Goal: Register for event/course

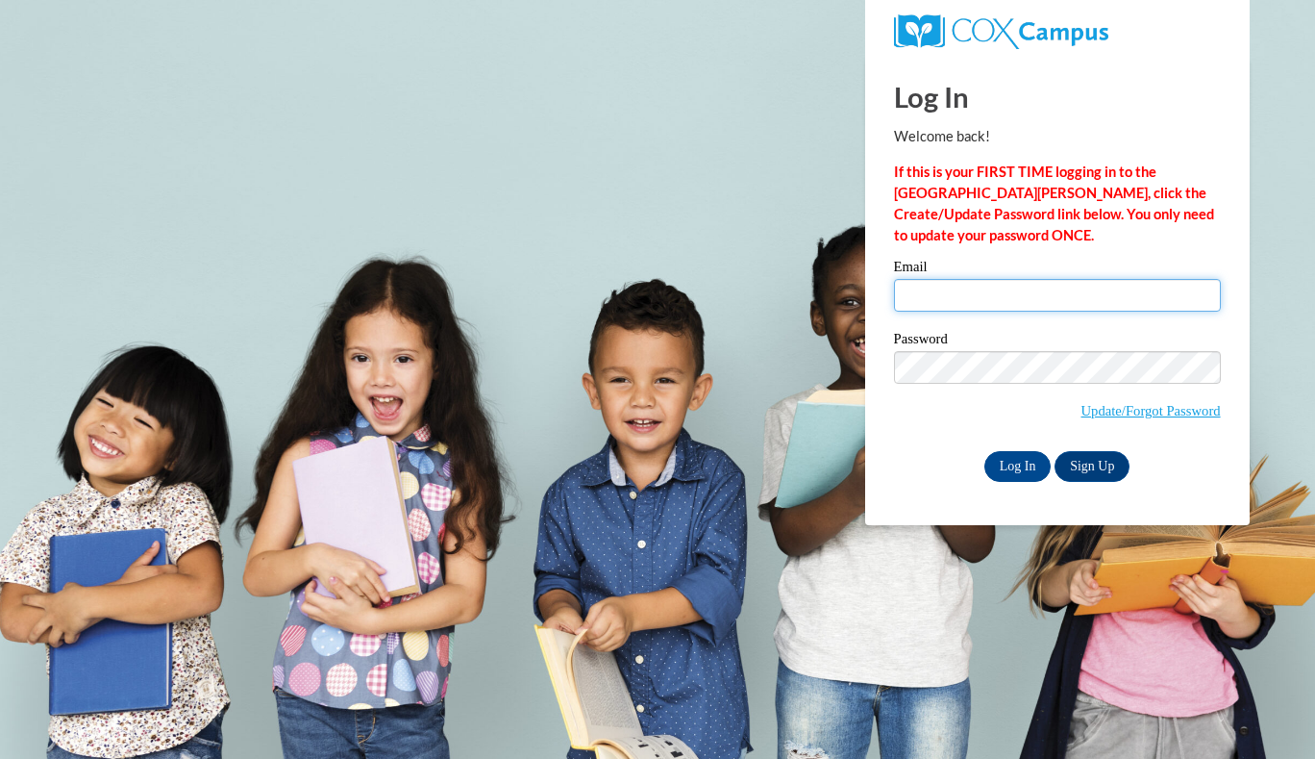
click at [988, 300] on input "Email" at bounding box center [1057, 295] width 327 height 33
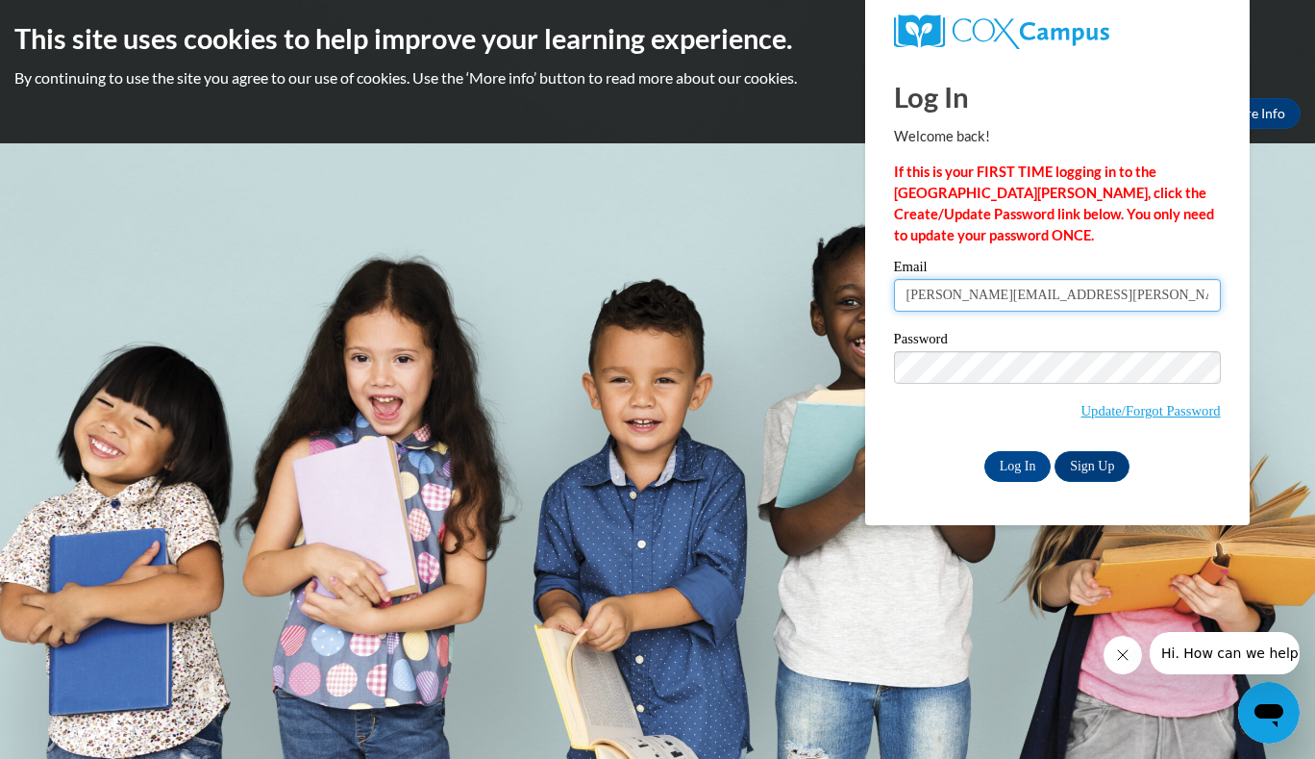
type input "vickie.nash@gcpsk12.org"
click at [1025, 465] on input "Log In" at bounding box center [1017, 466] width 67 height 31
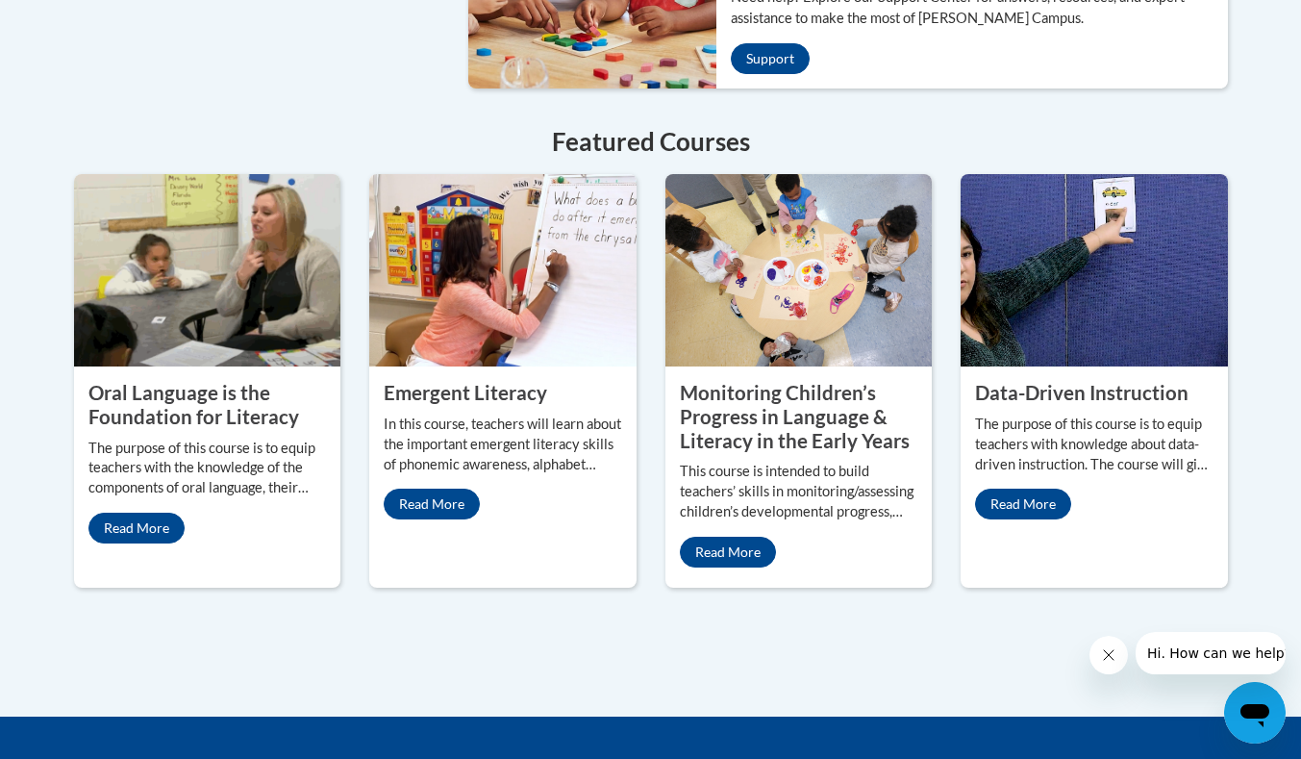
scroll to position [1658, 0]
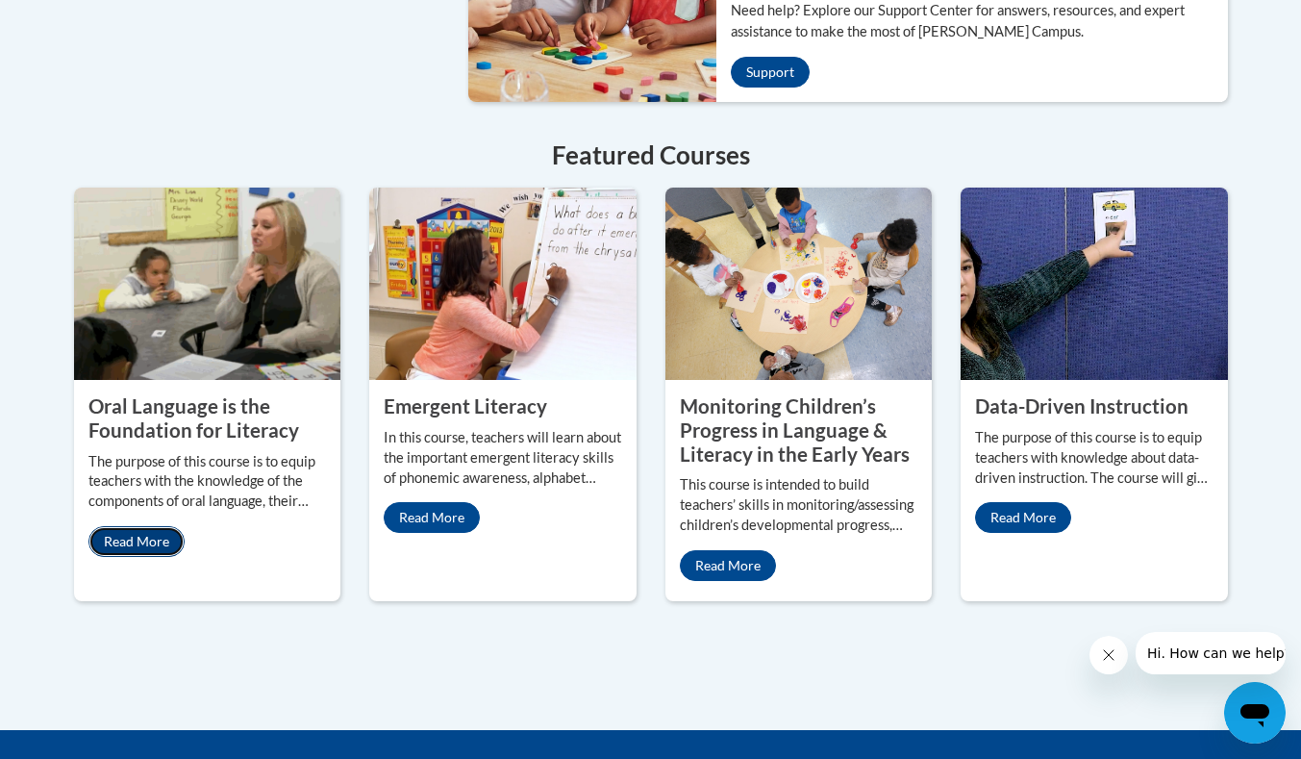
click at [128, 526] on link "Read More" at bounding box center [136, 541] width 96 height 31
click at [135, 526] on link "Read More" at bounding box center [136, 541] width 96 height 31
click at [190, 452] on p "The purpose of this course is to equip teachers with the knowledge of the compo…" at bounding box center [207, 482] width 238 height 61
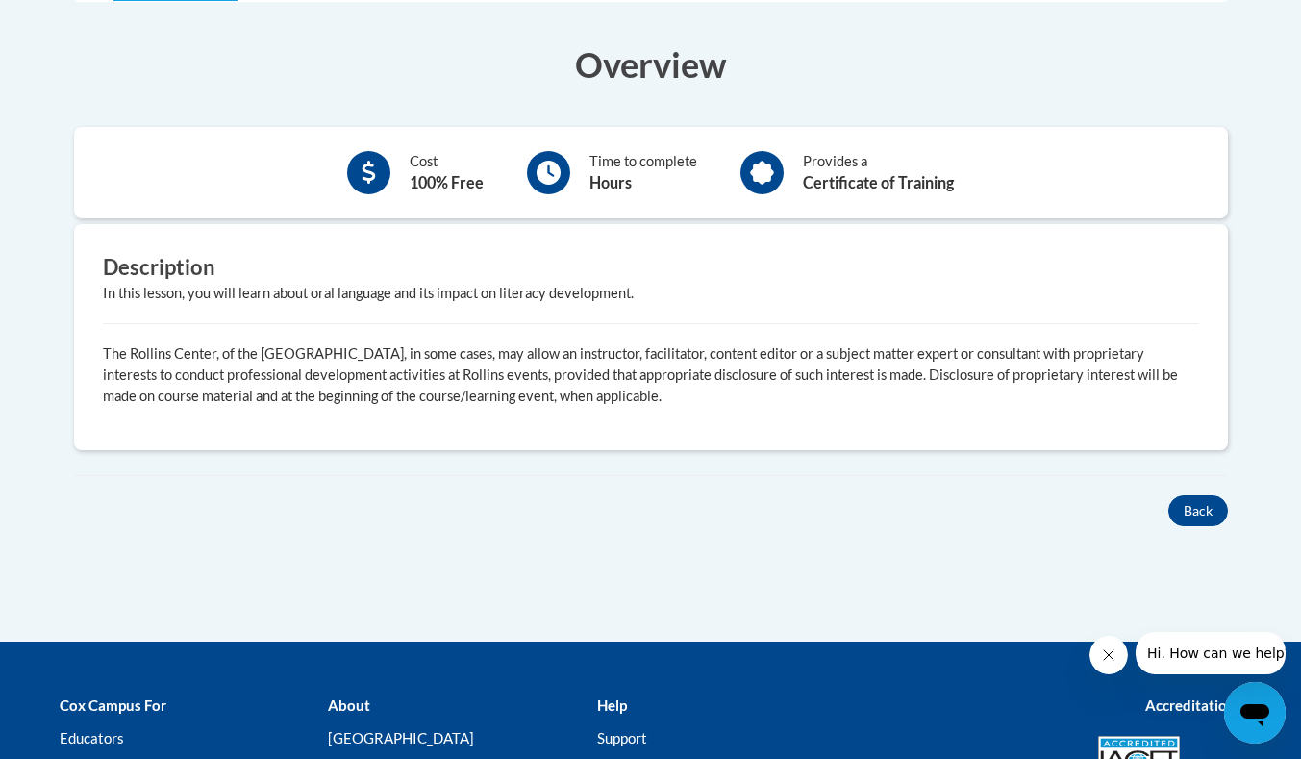
scroll to position [578, 0]
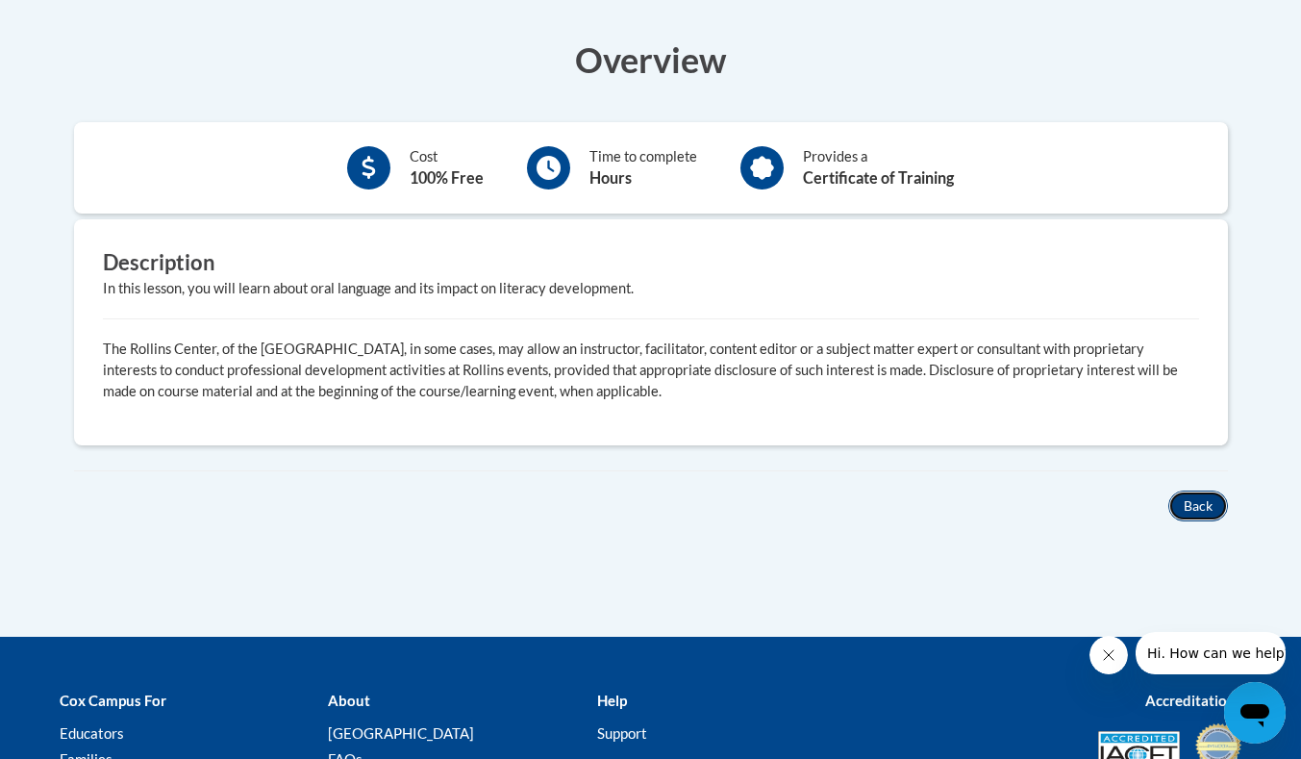
click at [1207, 503] on button "Back" at bounding box center [1198, 505] width 60 height 31
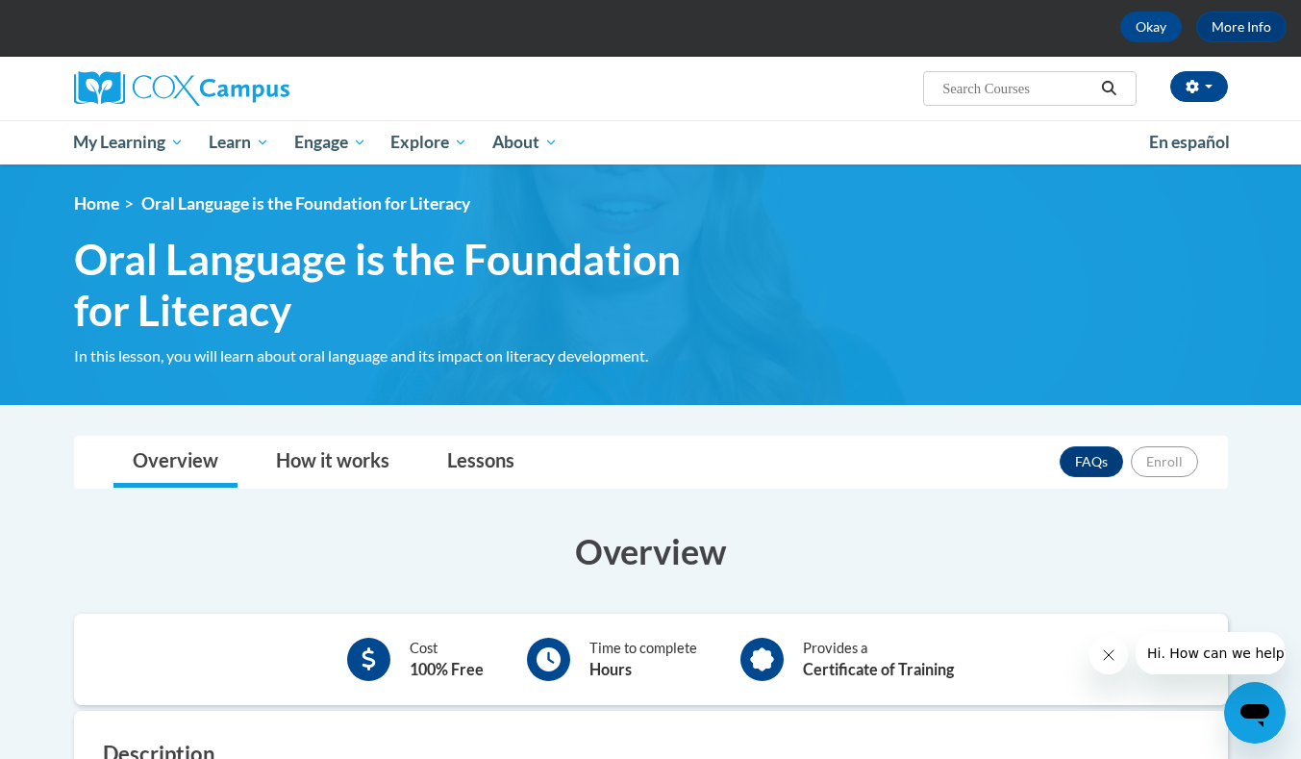
scroll to position [97, 0]
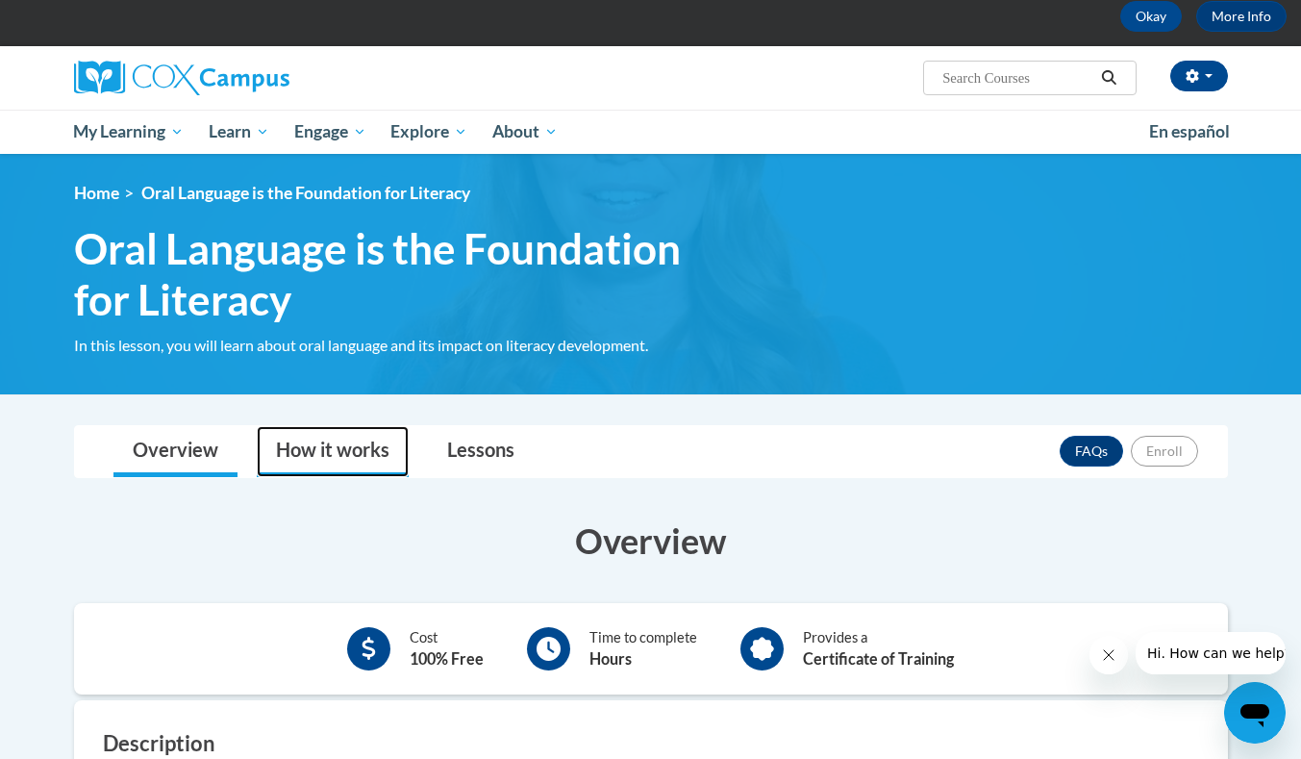
click at [355, 441] on link "How it works" at bounding box center [333, 451] width 152 height 51
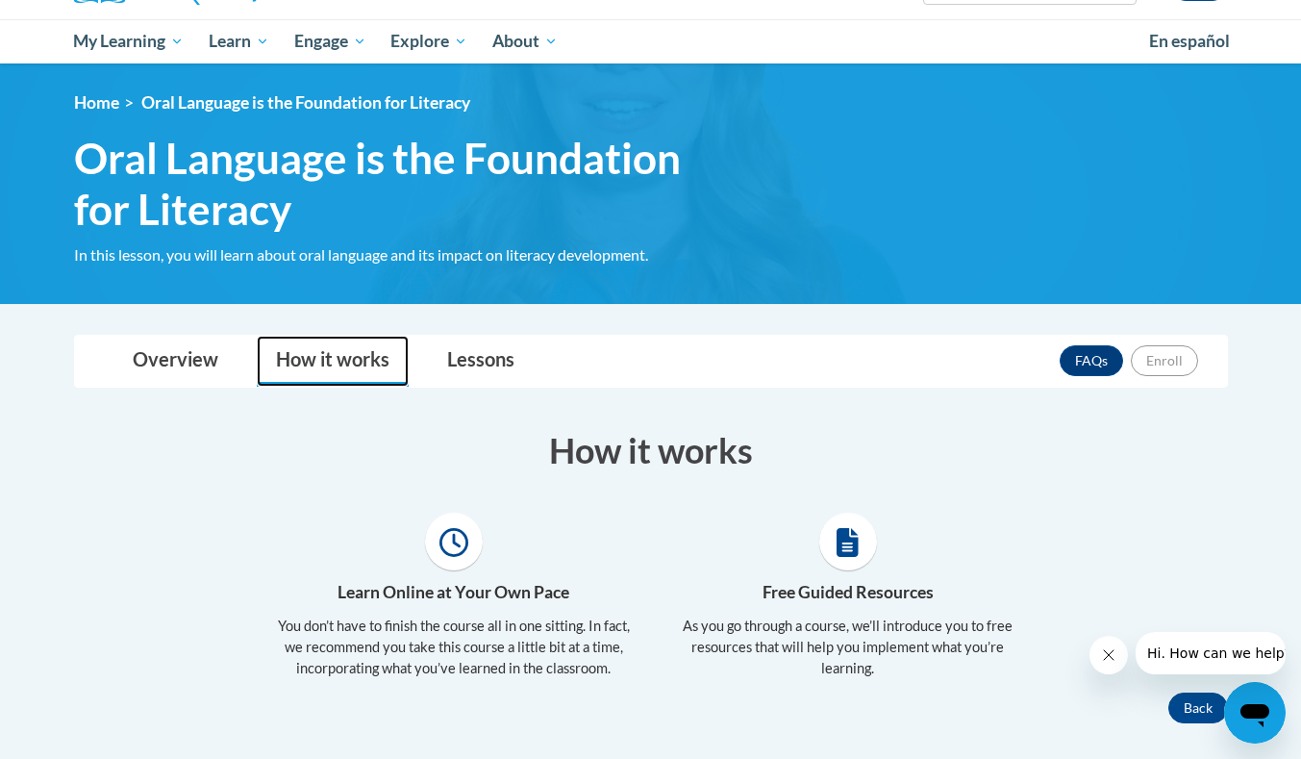
scroll to position [189, 0]
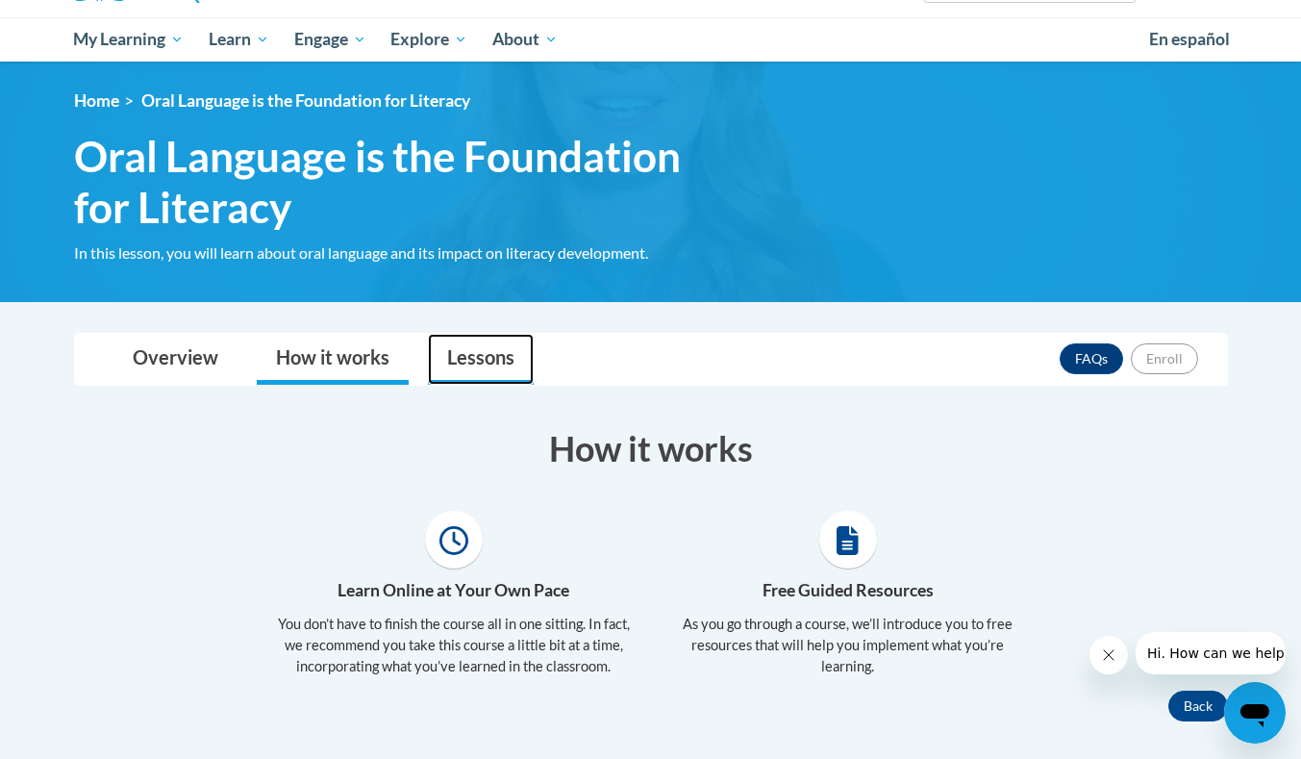
click at [479, 356] on link "Lessons" at bounding box center [481, 359] width 106 height 51
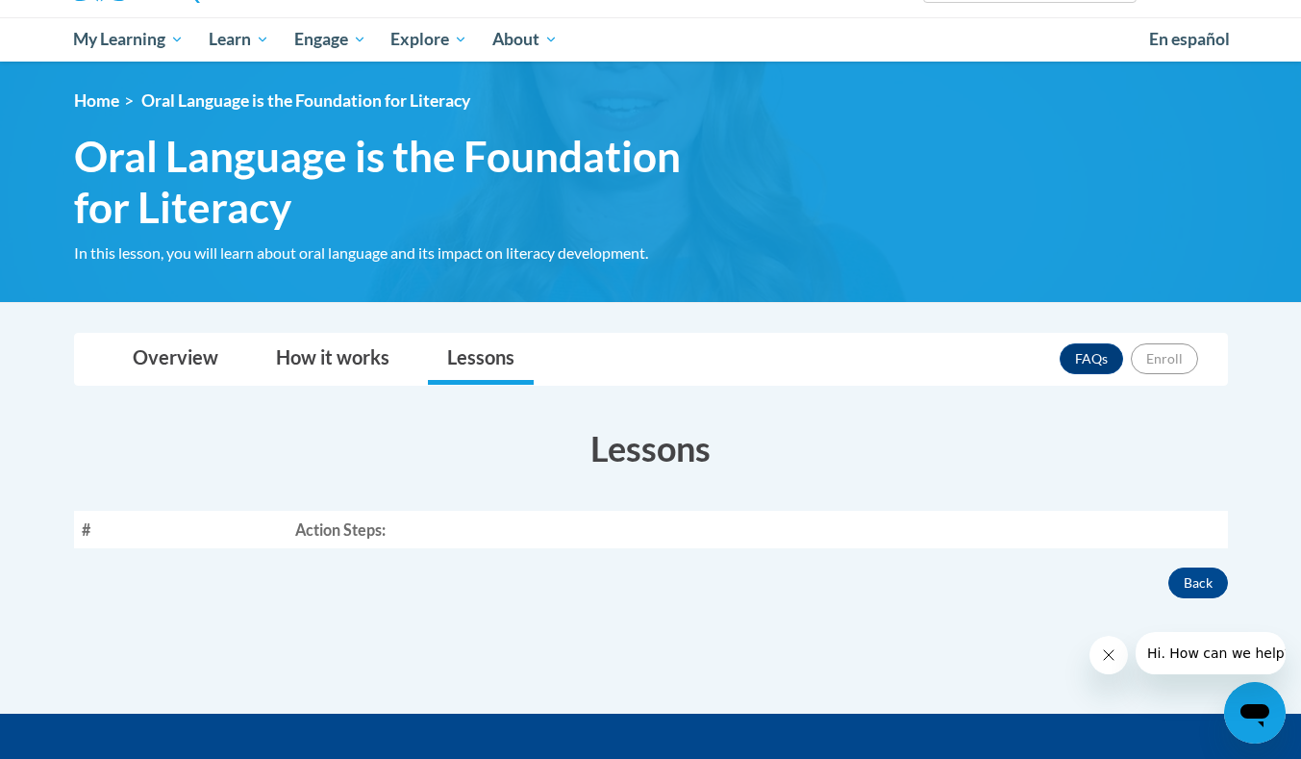
click at [349, 530] on th "Action Steps:" at bounding box center [757, 528] width 940 height 37
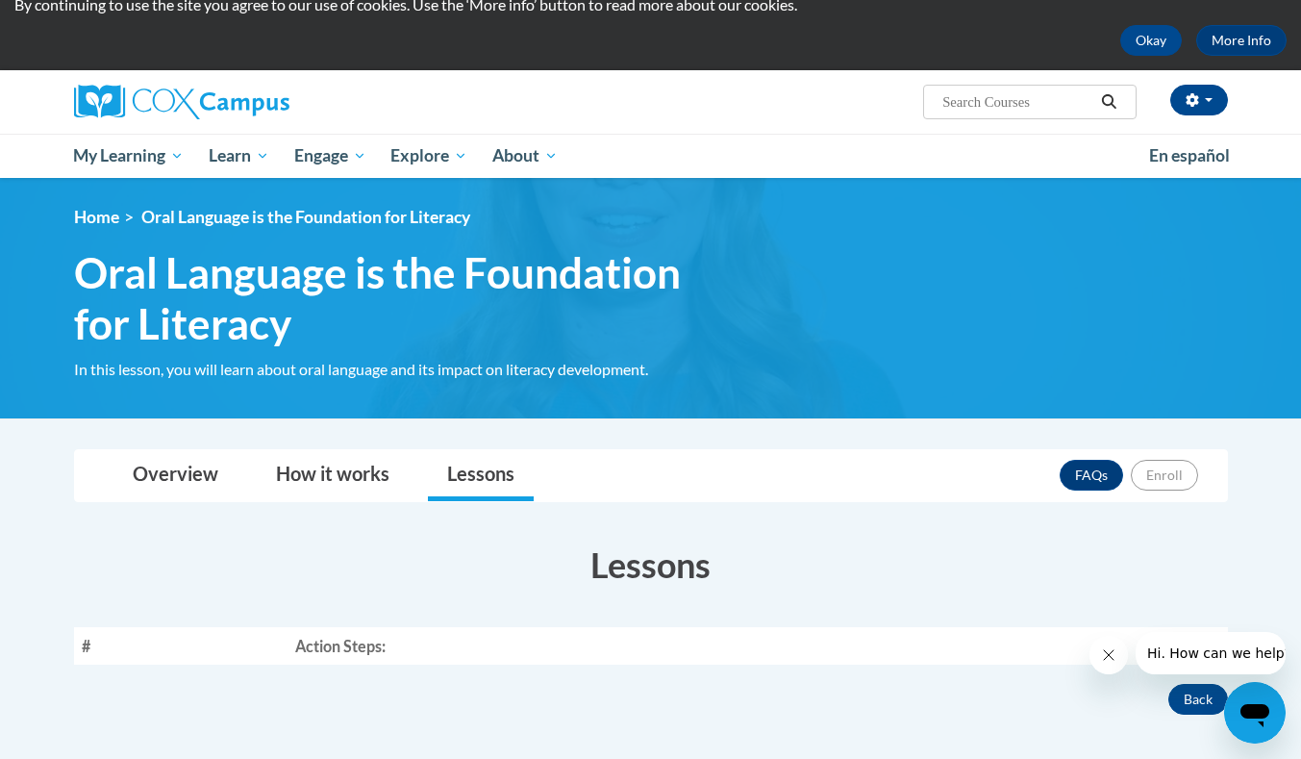
scroll to position [0, 0]
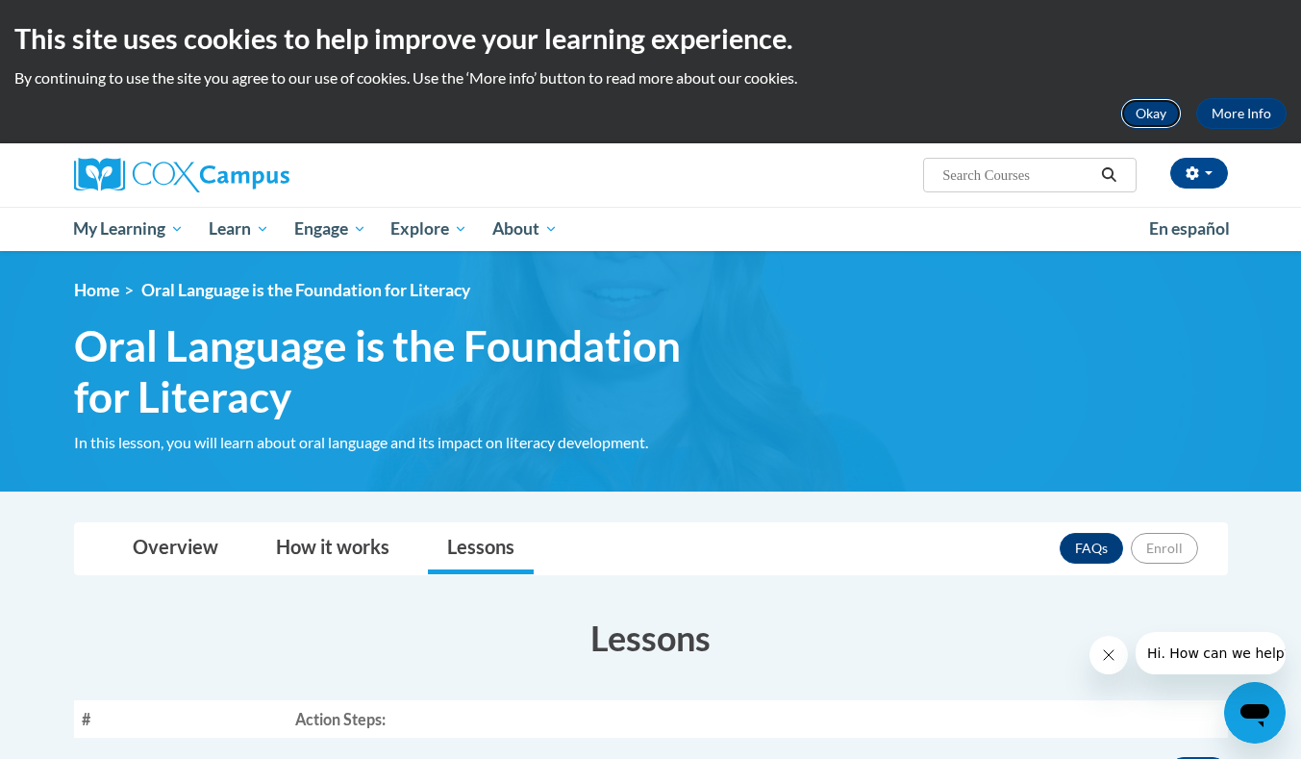
click at [1153, 109] on button "Okay" at bounding box center [1151, 113] width 62 height 31
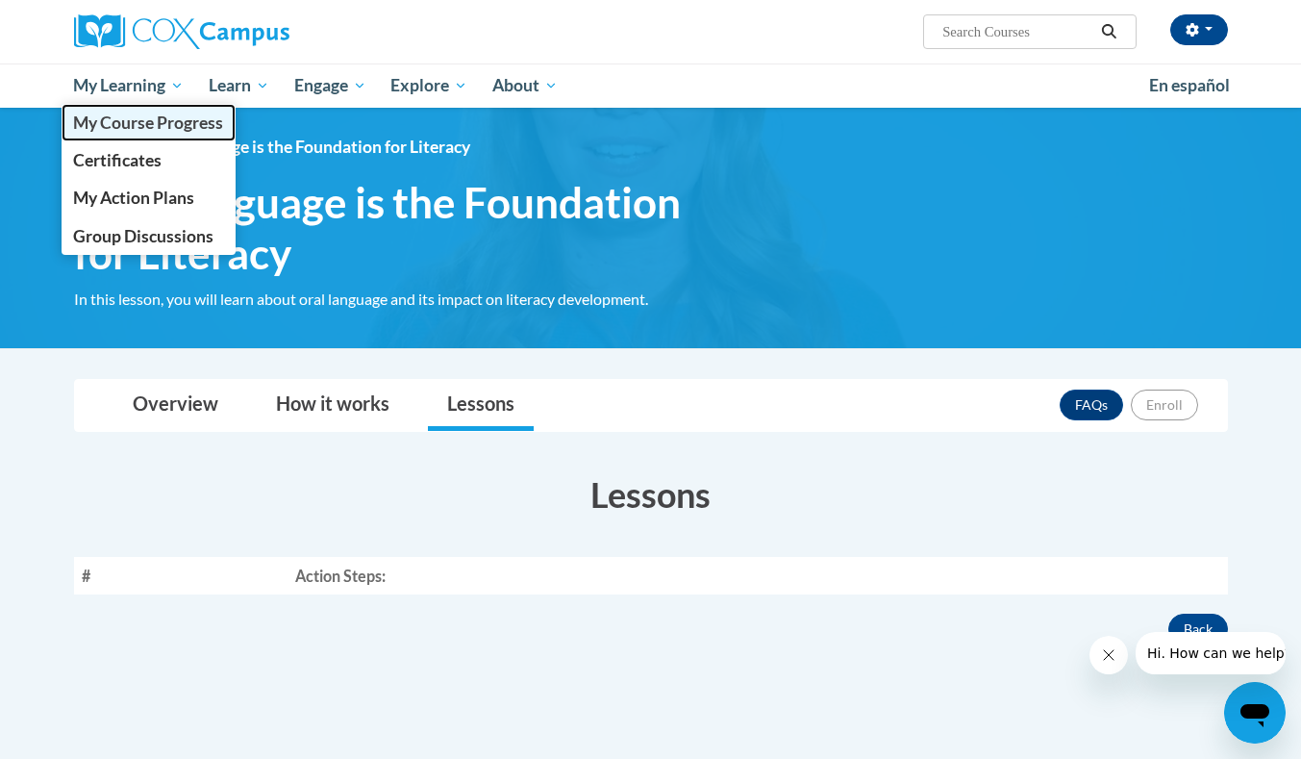
click at [143, 121] on span "My Course Progress" at bounding box center [148, 122] width 150 height 20
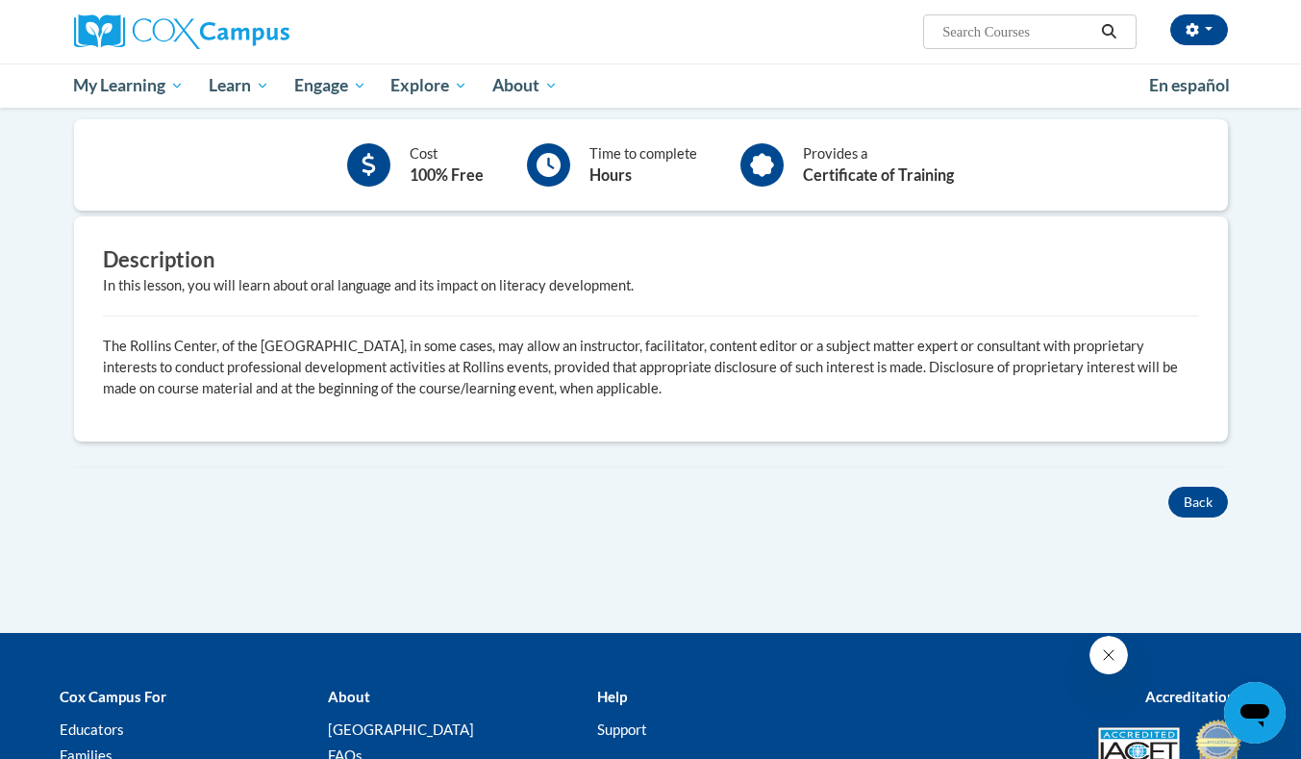
scroll to position [436, 0]
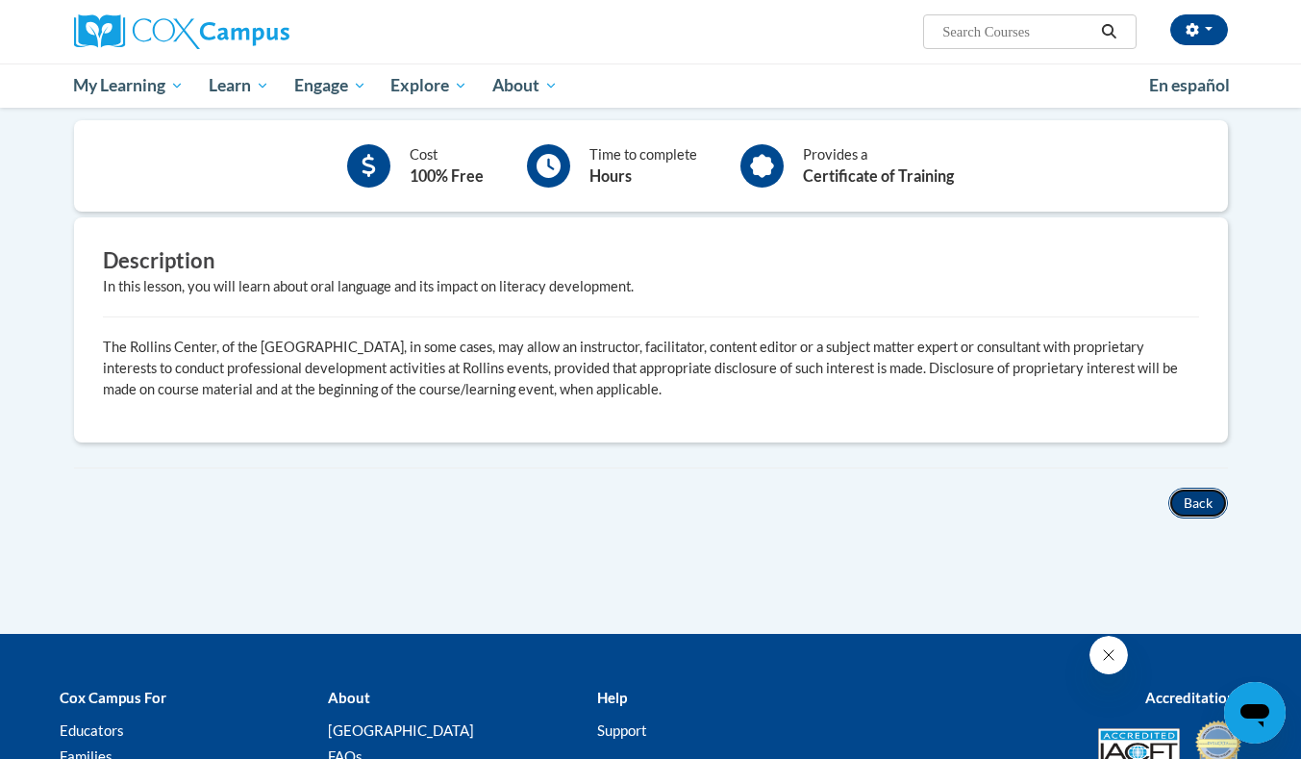
click at [1199, 506] on button "Back" at bounding box center [1198, 502] width 60 height 31
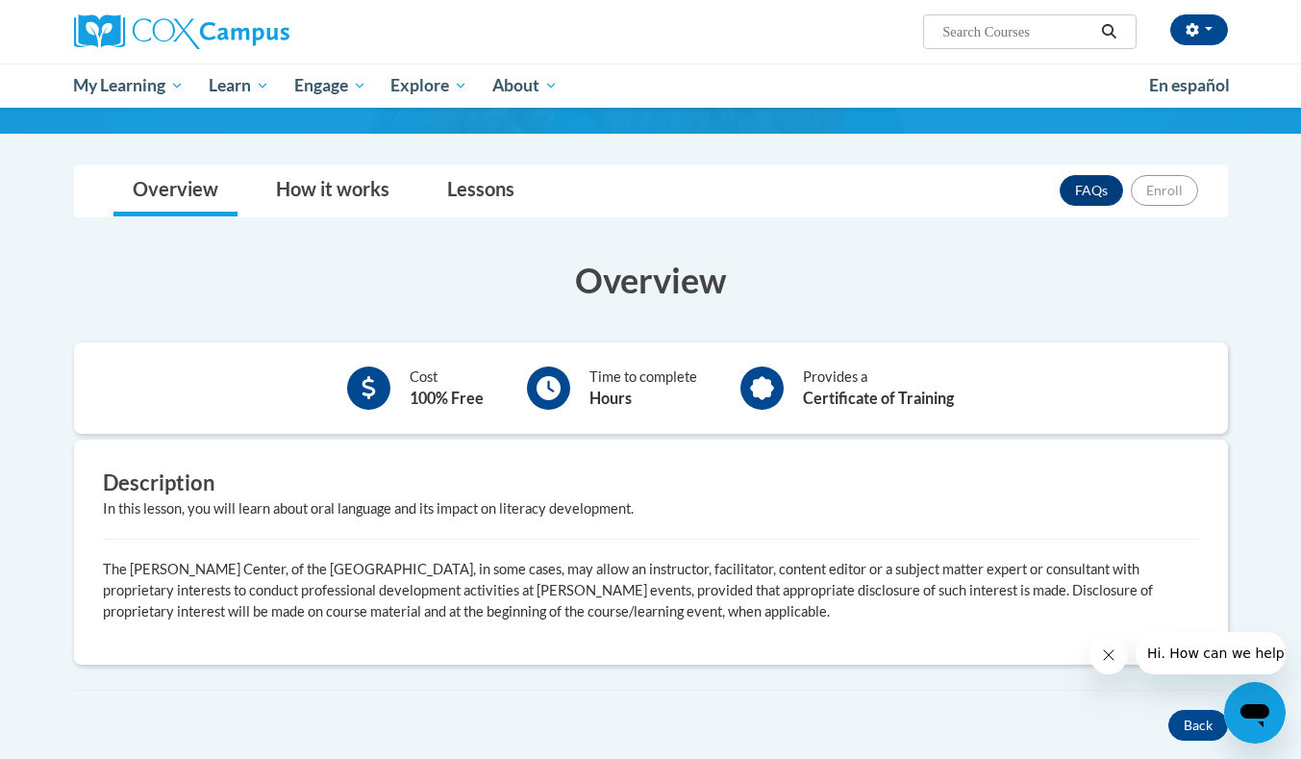
scroll to position [182, 0]
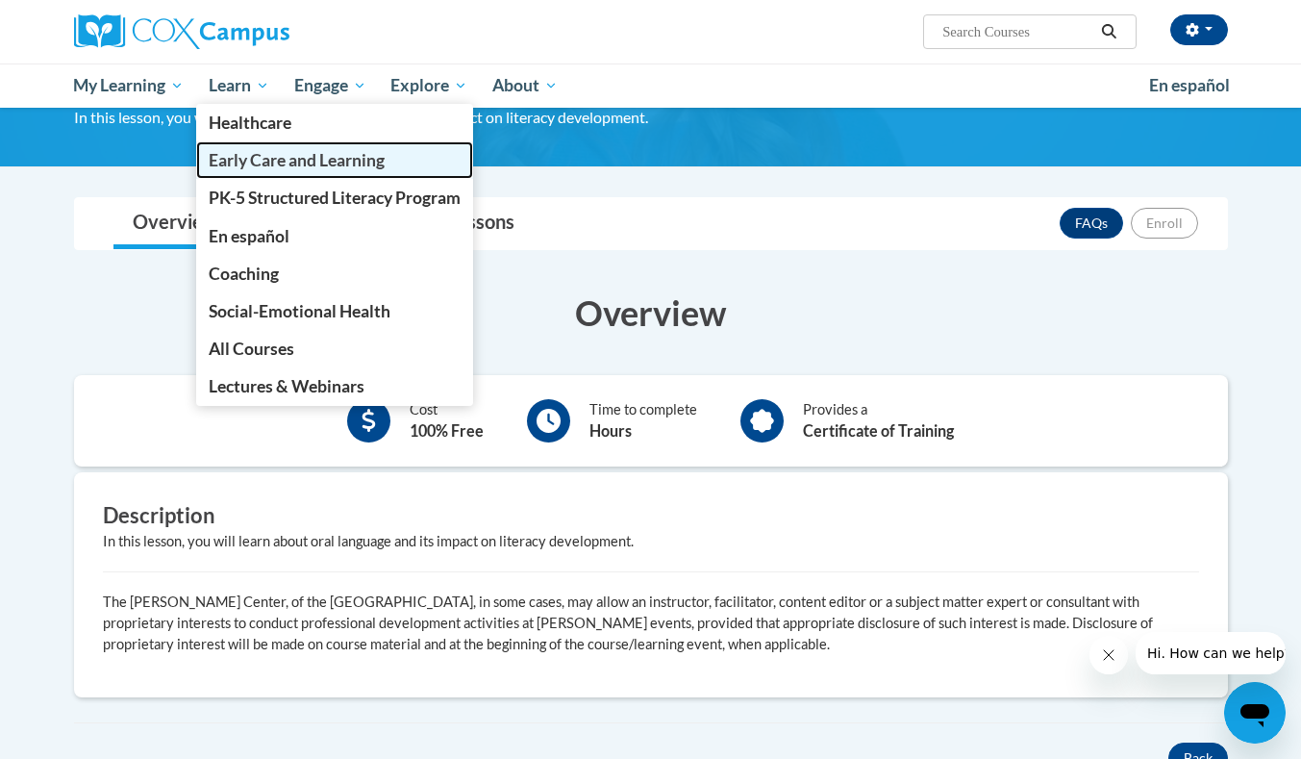
click at [275, 159] on span "Early Care and Learning" at bounding box center [297, 160] width 176 height 20
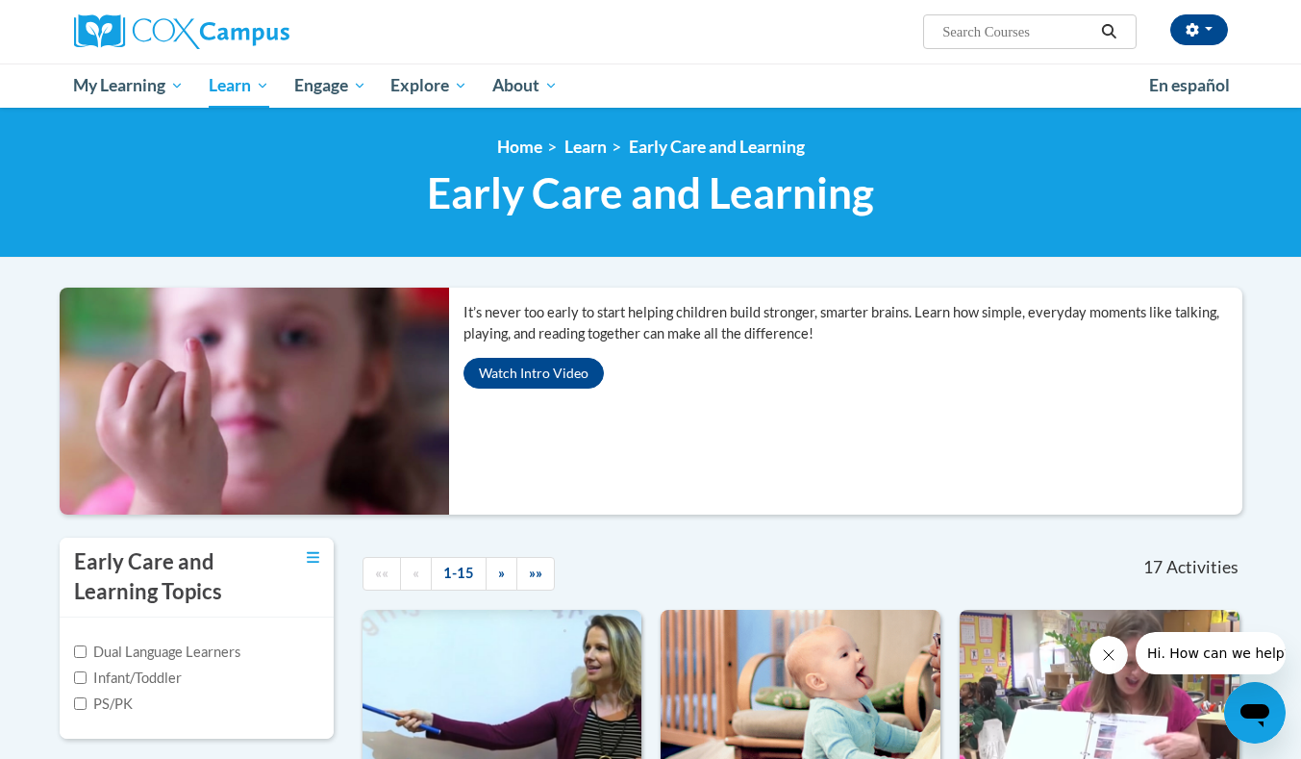
click at [1022, 28] on input "Search..." at bounding box center [1017, 31] width 154 height 23
paste input "Oral Language is the Foundation for Literacy"
type input "Oral Language is the Foundation for Literacy"
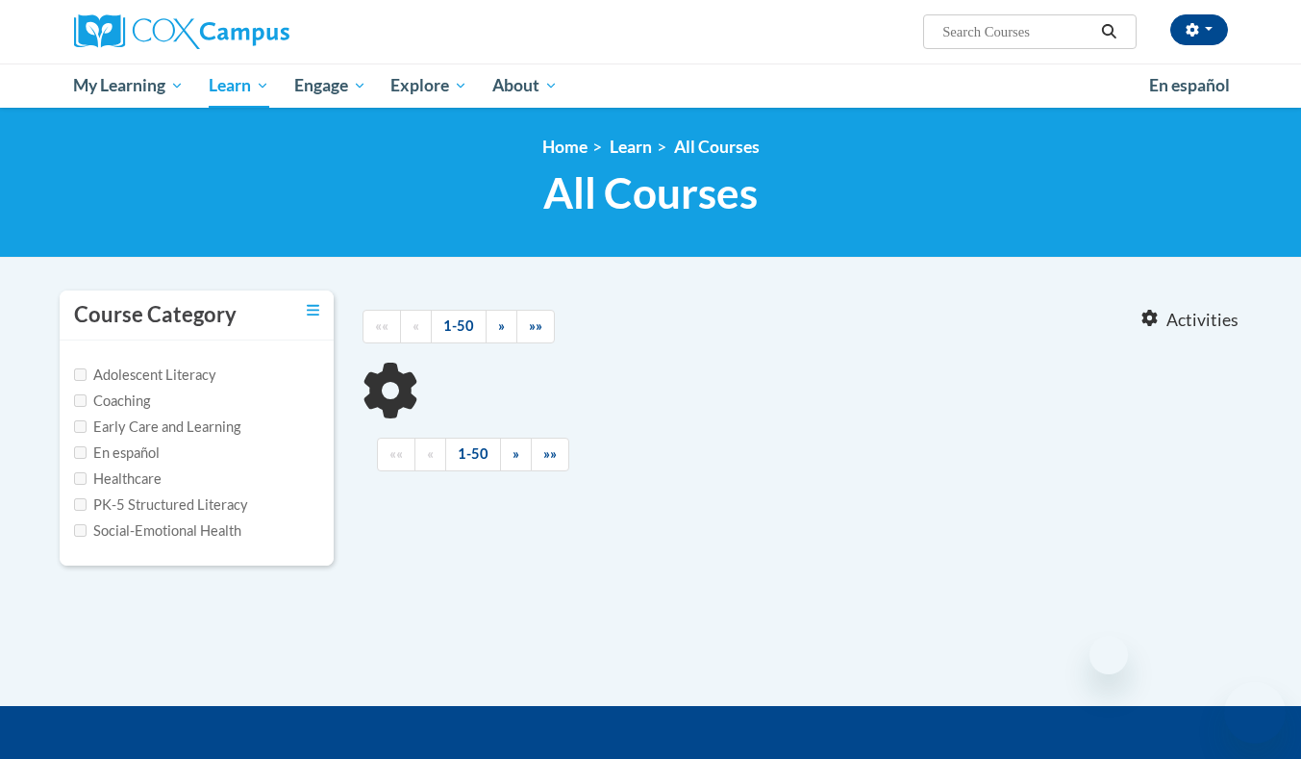
type input "Oral Language is the Foundation for Literacy"
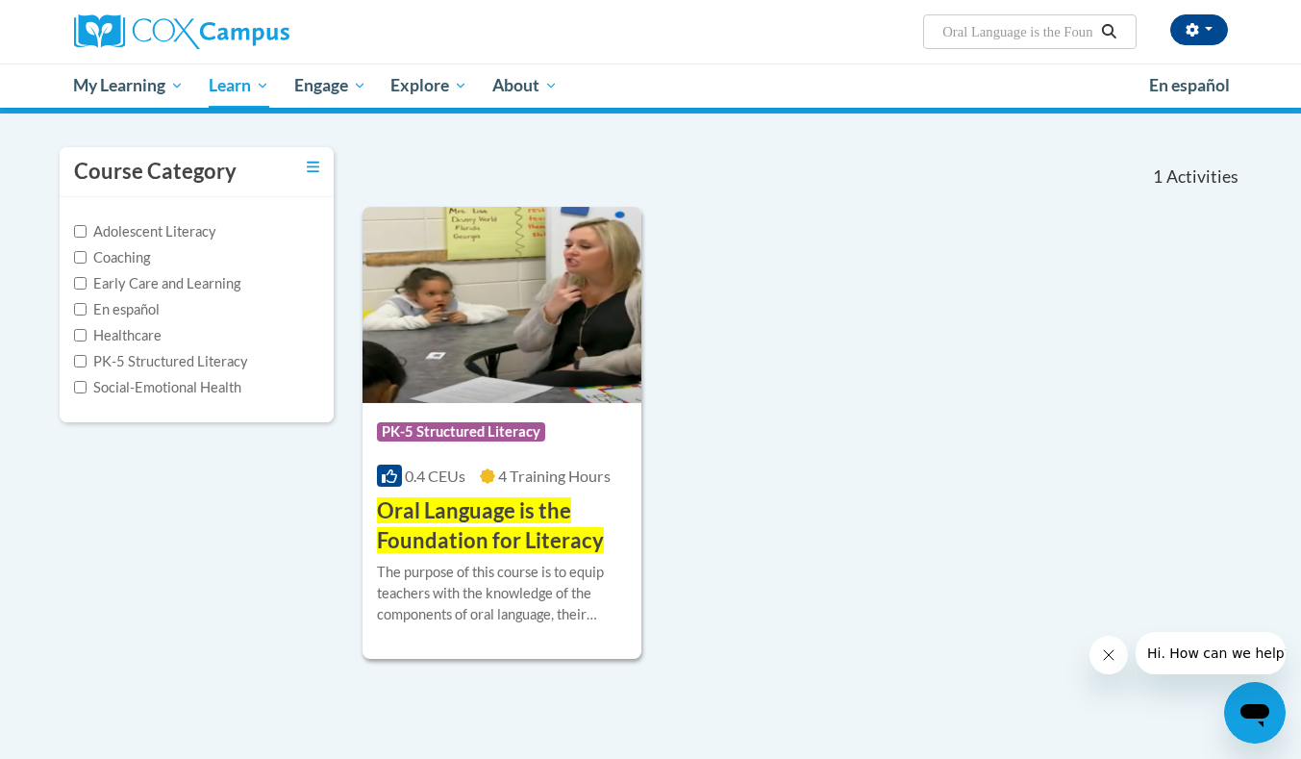
scroll to position [150, 0]
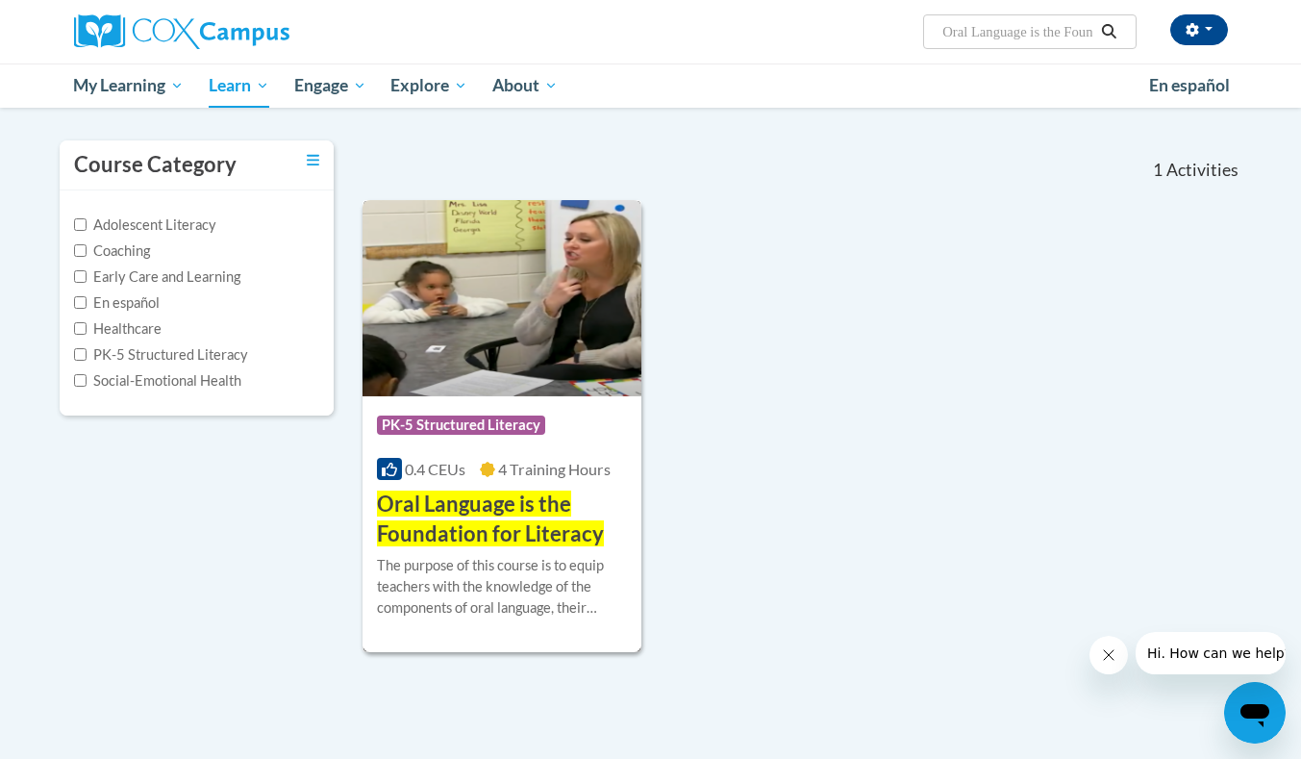
click at [475, 532] on span "Oral Language is the Foundation for Literacy" at bounding box center [490, 518] width 227 height 56
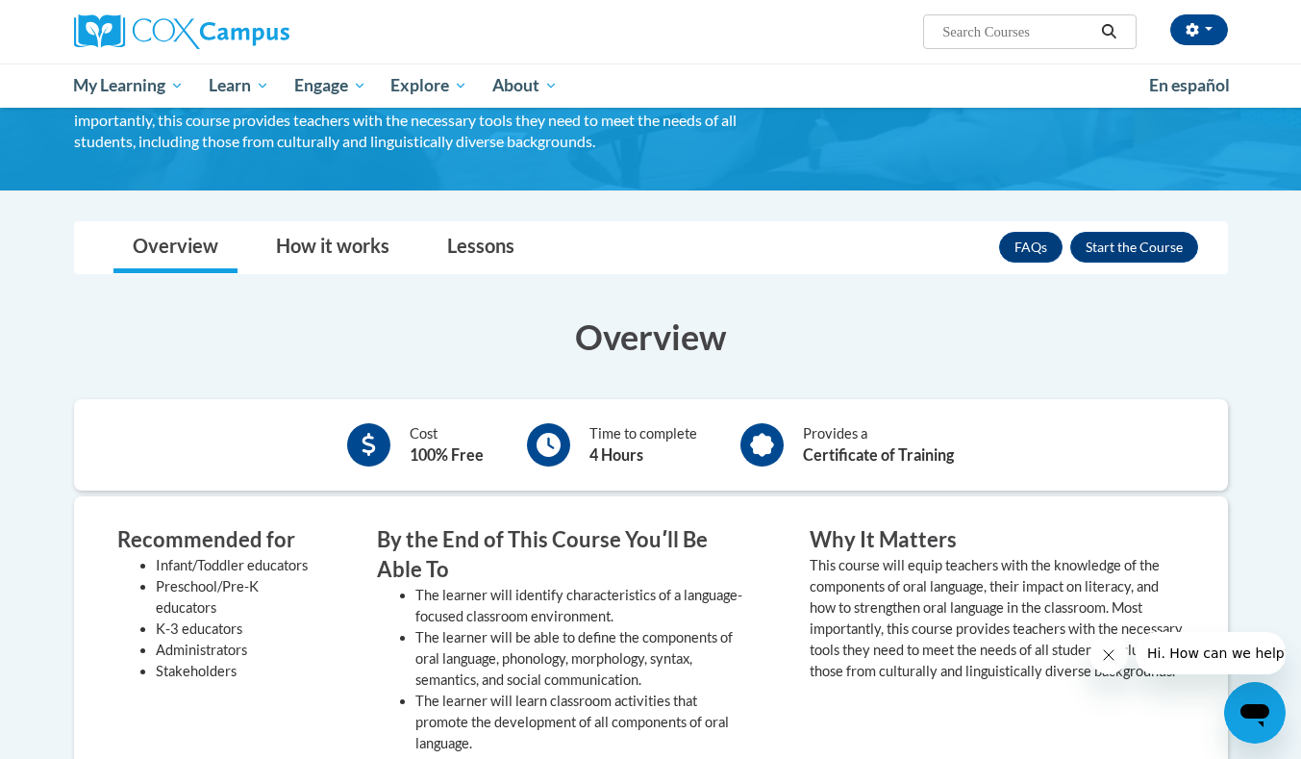
scroll to position [212, 0]
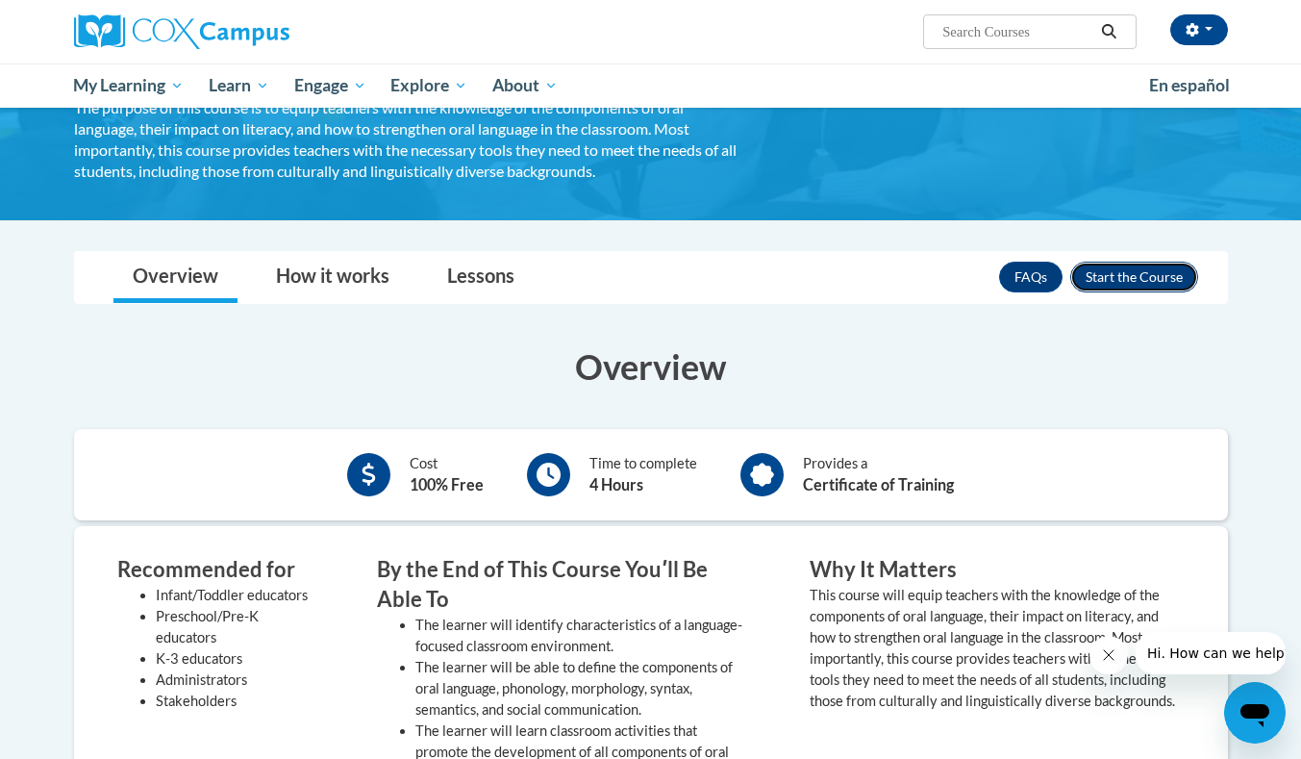
click at [1132, 270] on button "Enroll" at bounding box center [1134, 276] width 128 height 31
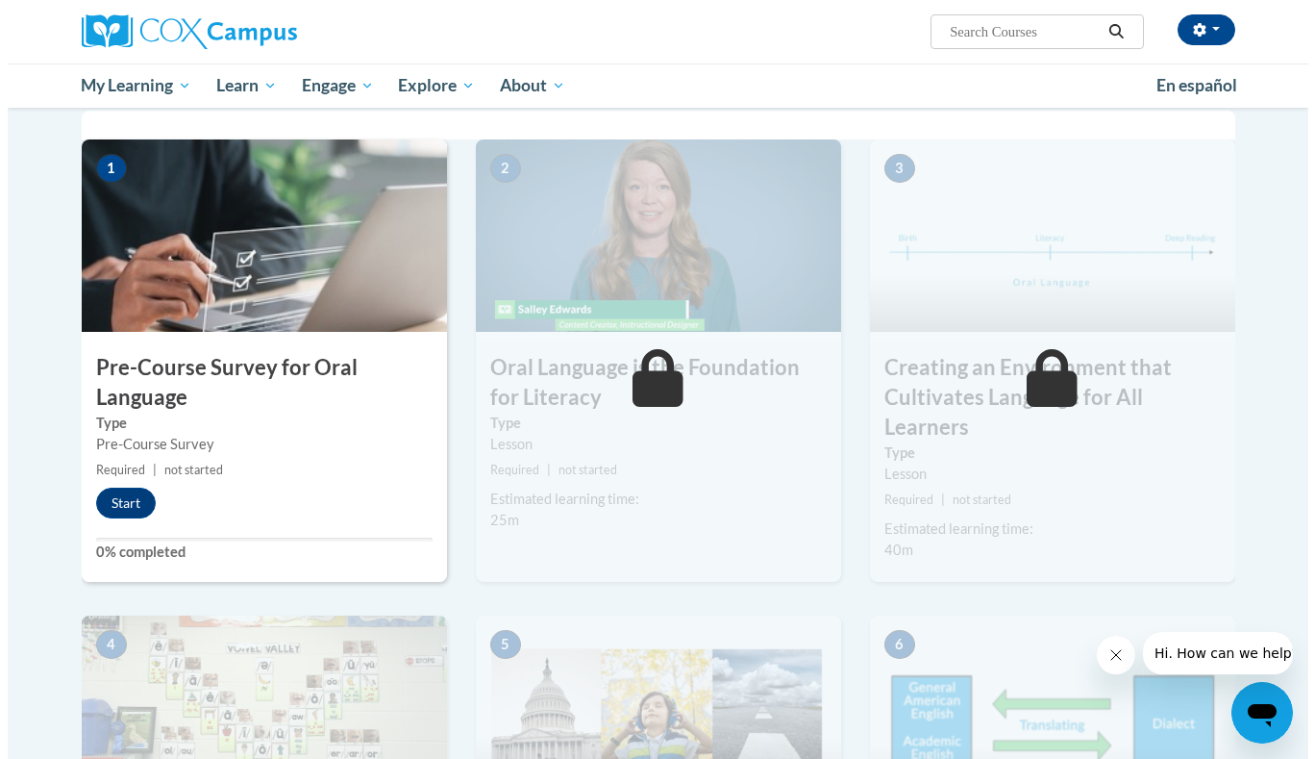
scroll to position [384, 0]
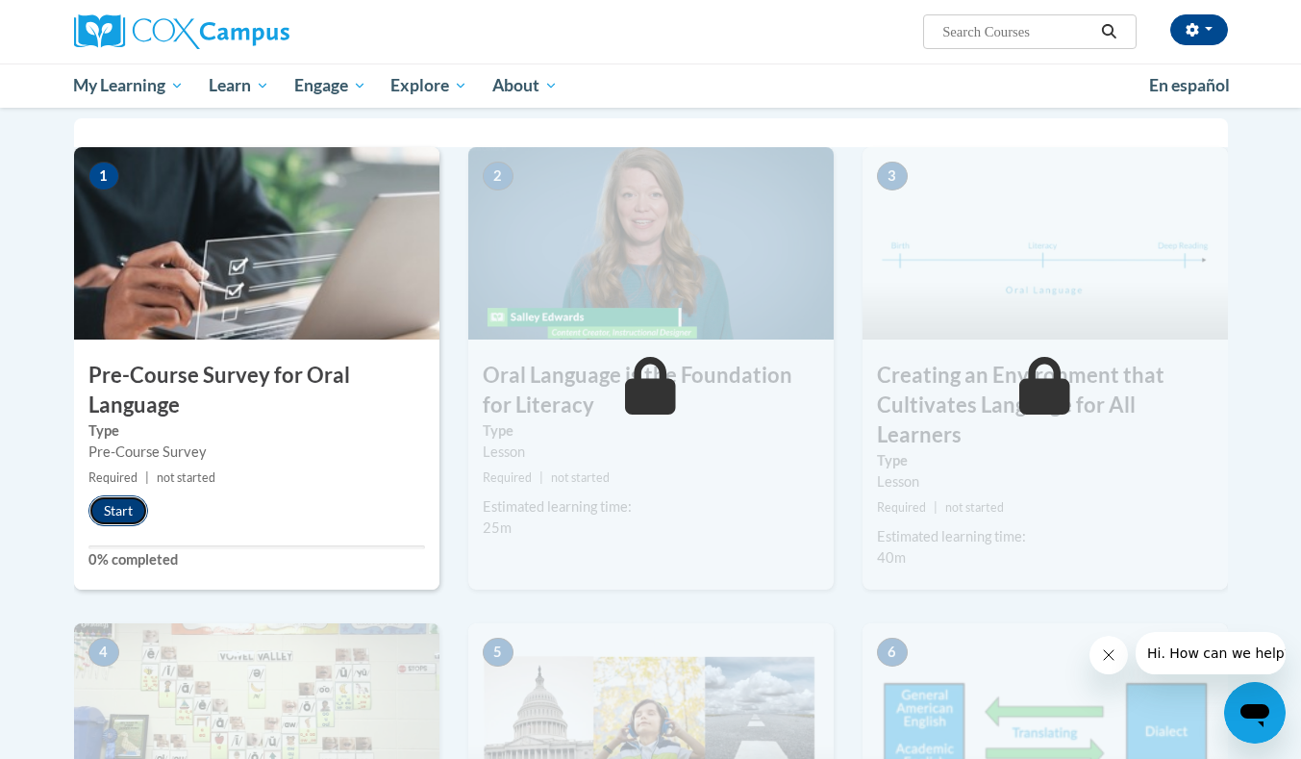
click at [124, 513] on button "Start" at bounding box center [118, 510] width 60 height 31
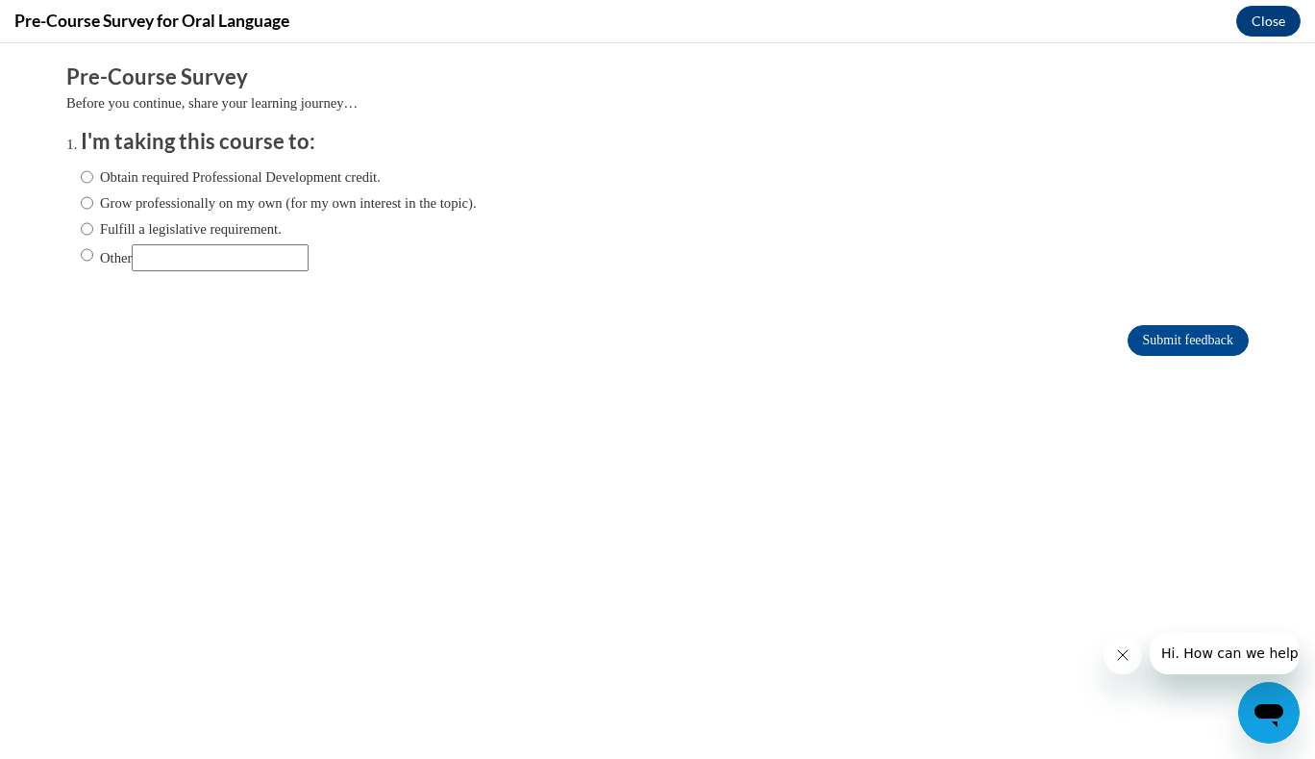
scroll to position [0, 0]
click at [81, 223] on input "Fulfill a legislative requirement." at bounding box center [87, 228] width 12 height 21
radio input "true"
click at [1164, 341] on input "Submit feedback" at bounding box center [1188, 340] width 121 height 31
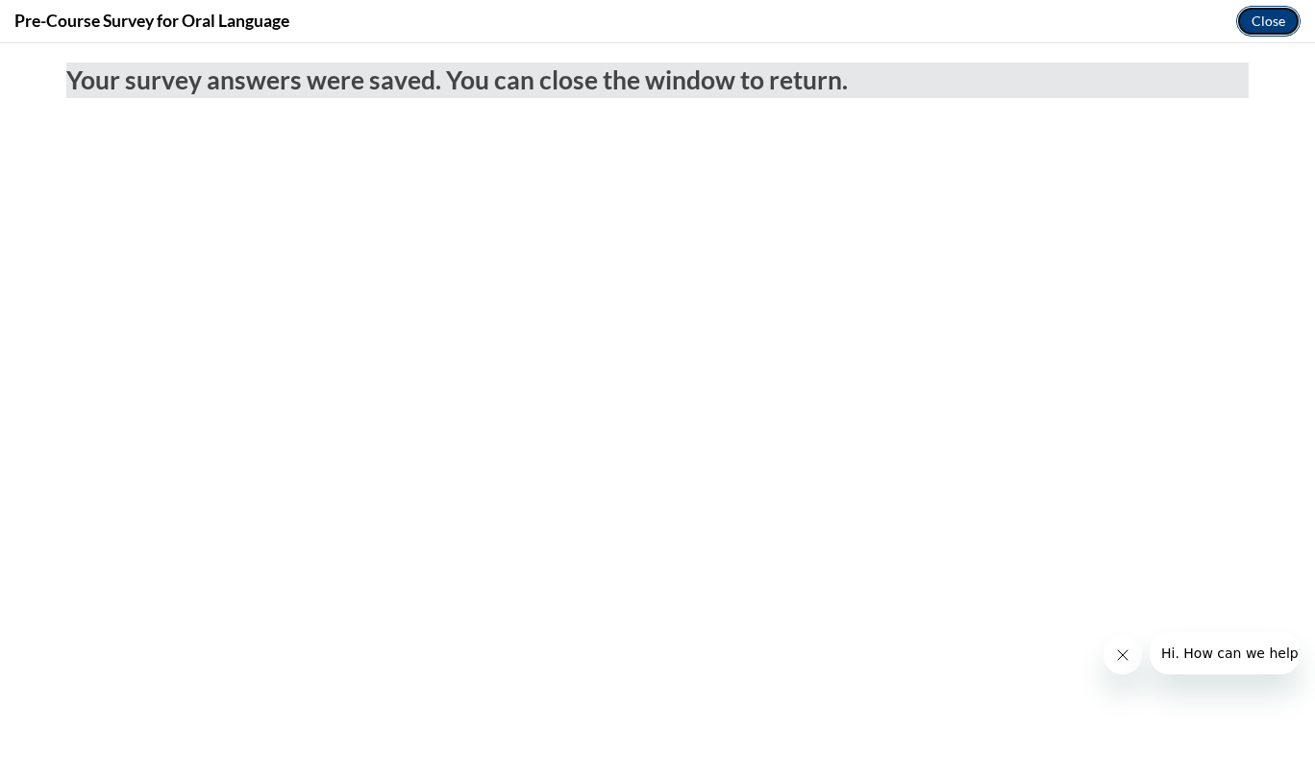
click at [1270, 21] on button "Close" at bounding box center [1268, 21] width 64 height 31
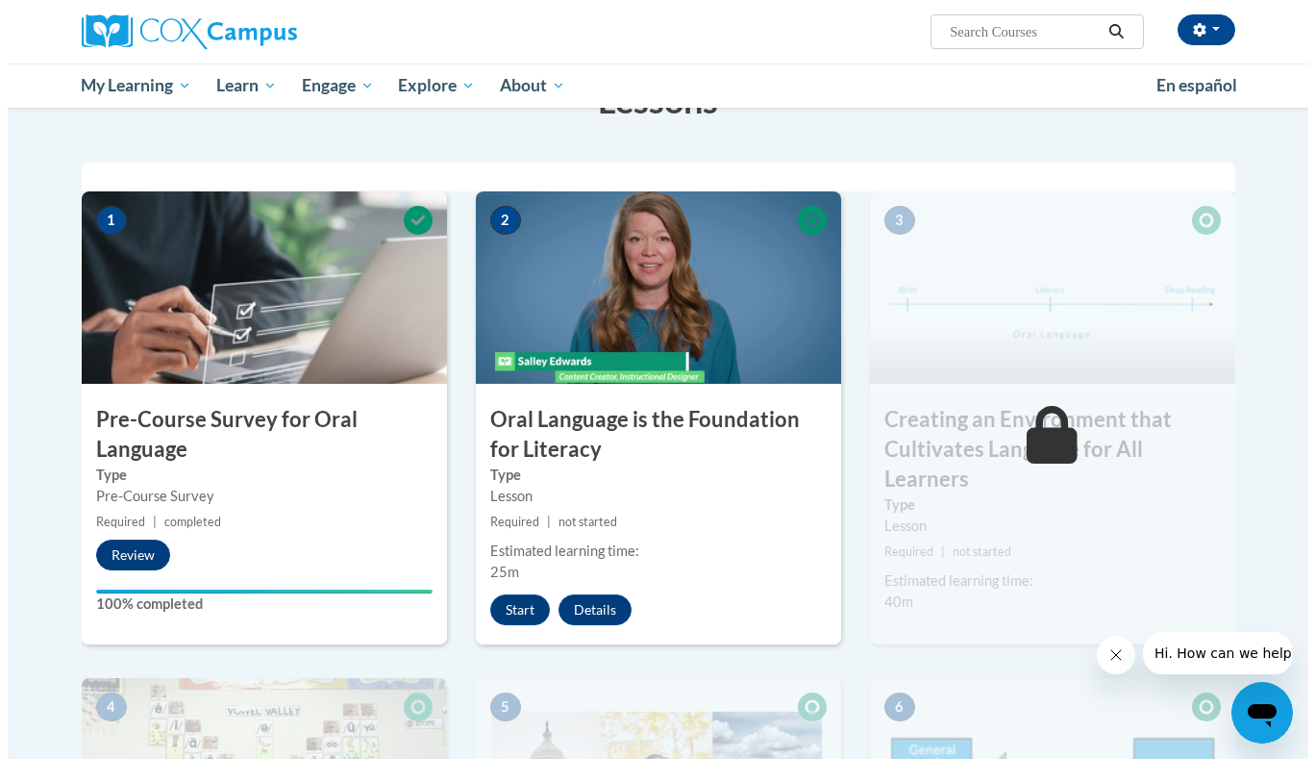
scroll to position [341, 0]
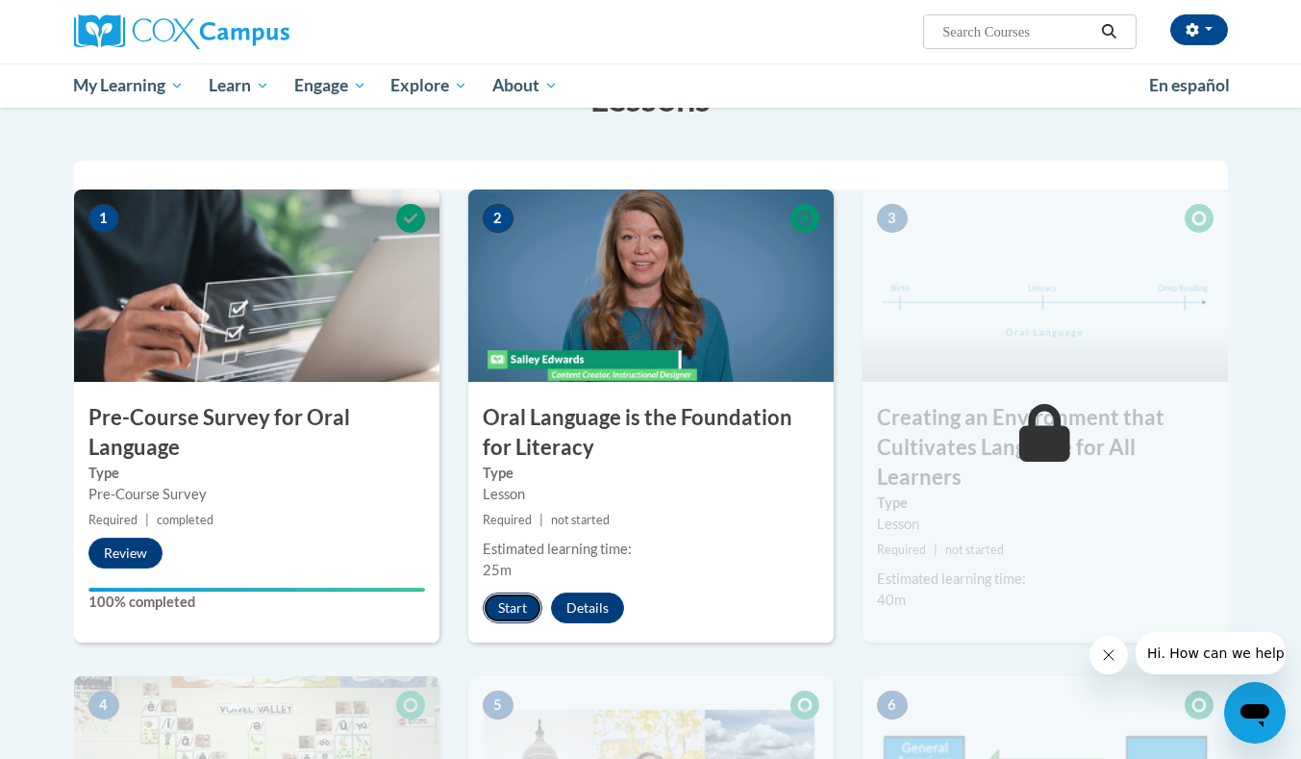
click at [511, 608] on button "Start" at bounding box center [513, 607] width 60 height 31
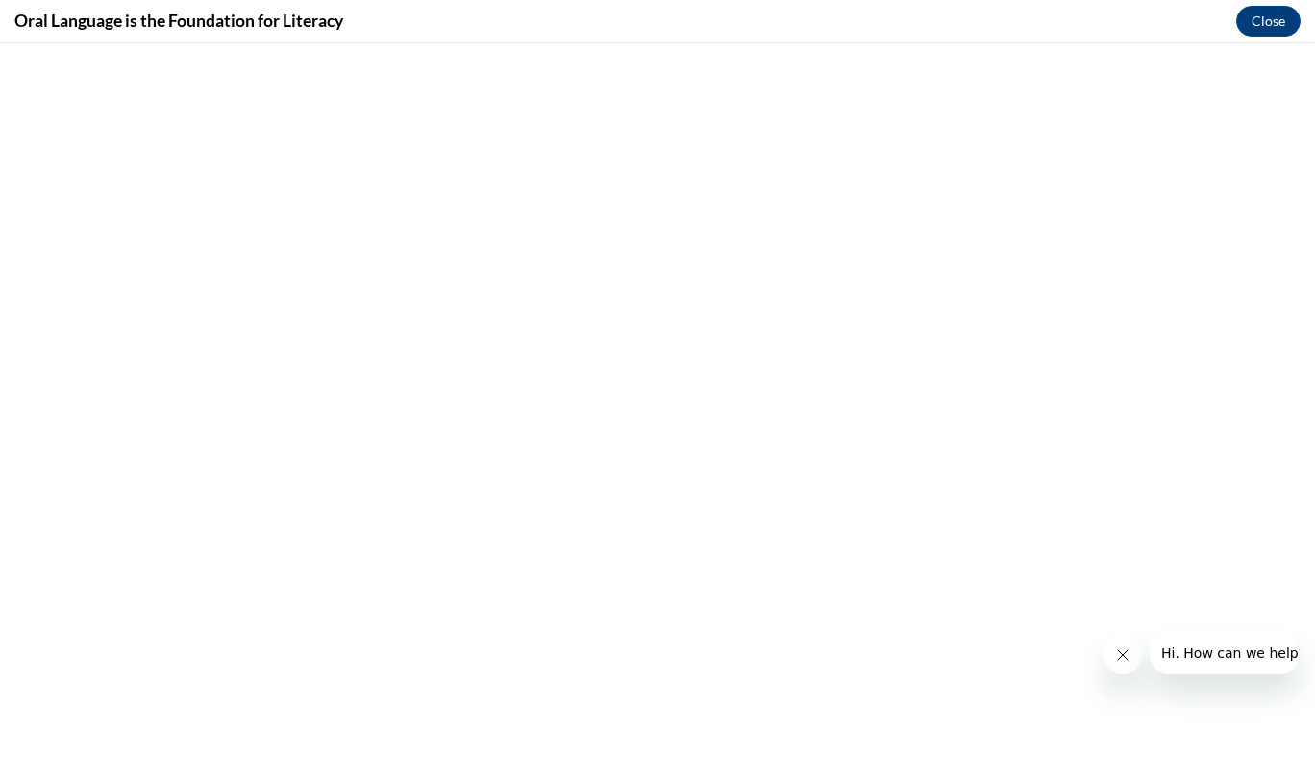
click at [1125, 660] on icon "Close message from company" at bounding box center [1121, 654] width 15 height 15
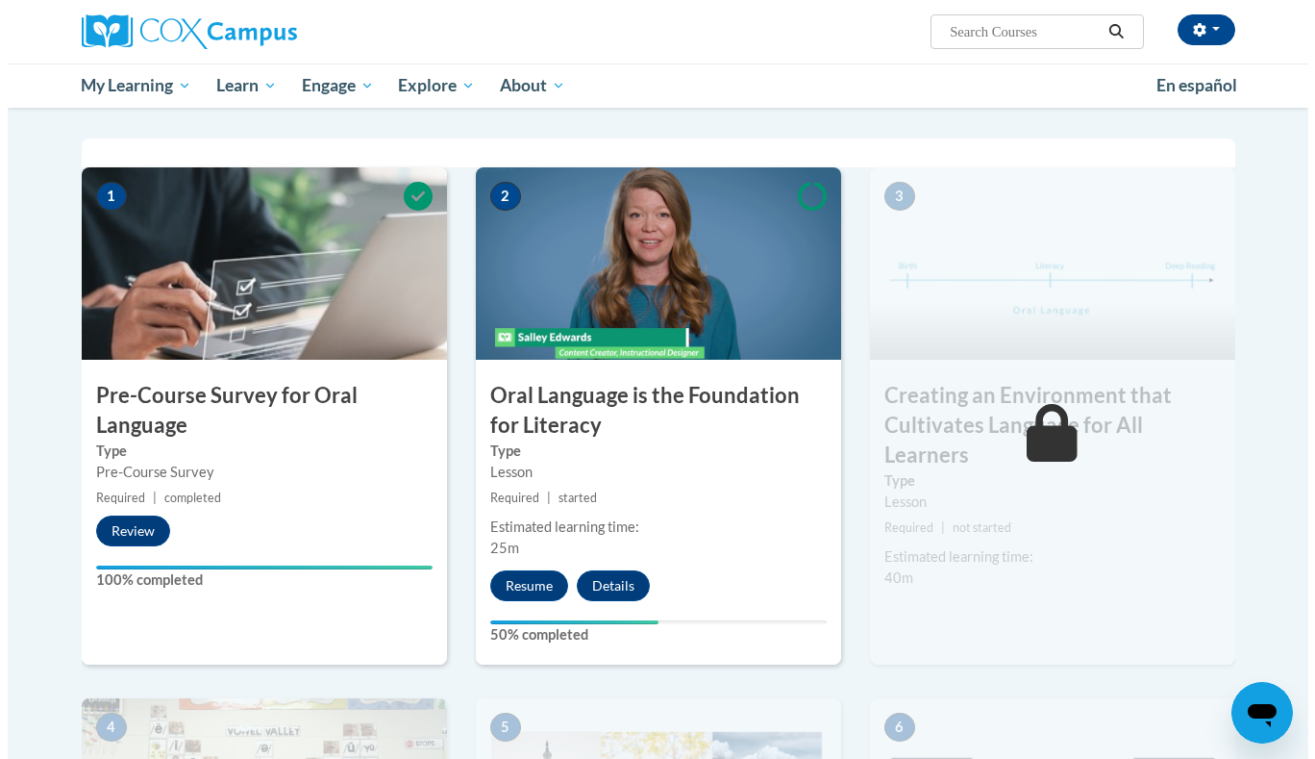
scroll to position [369, 0]
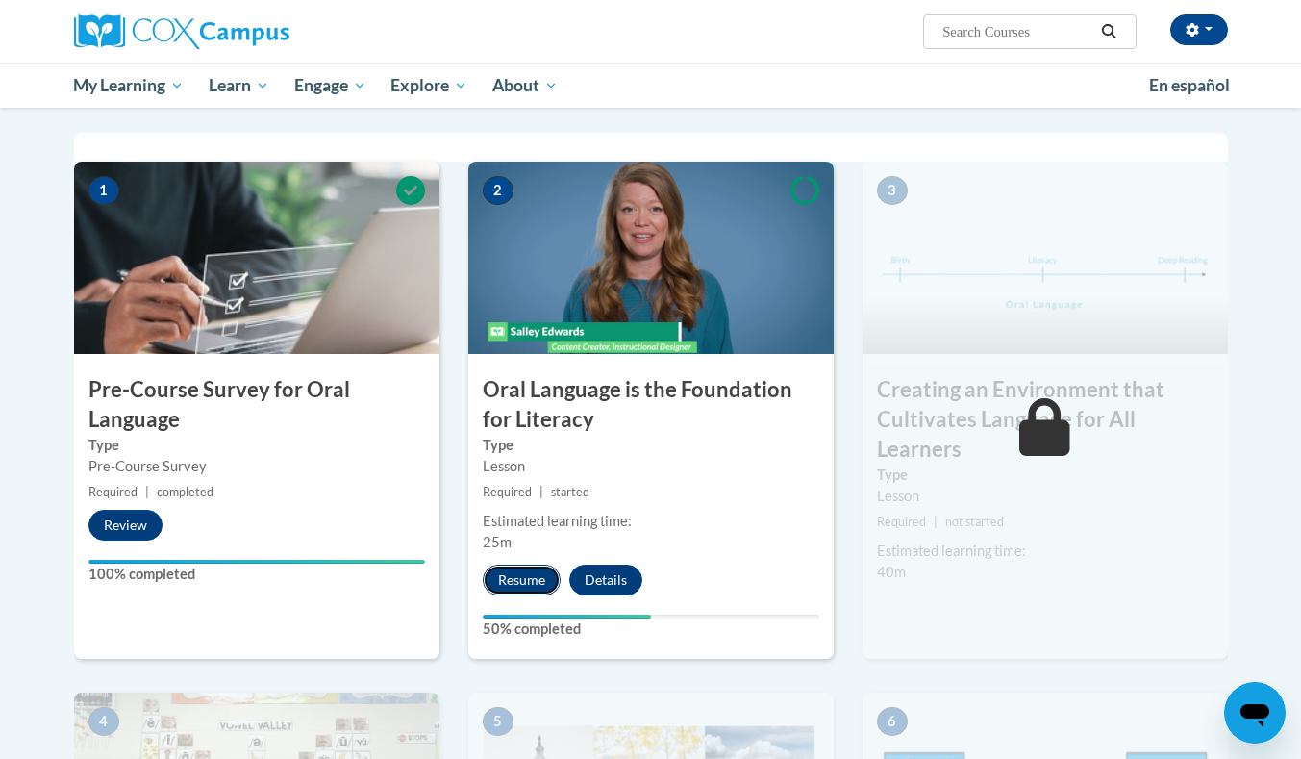
click at [508, 585] on button "Resume" at bounding box center [522, 579] width 78 height 31
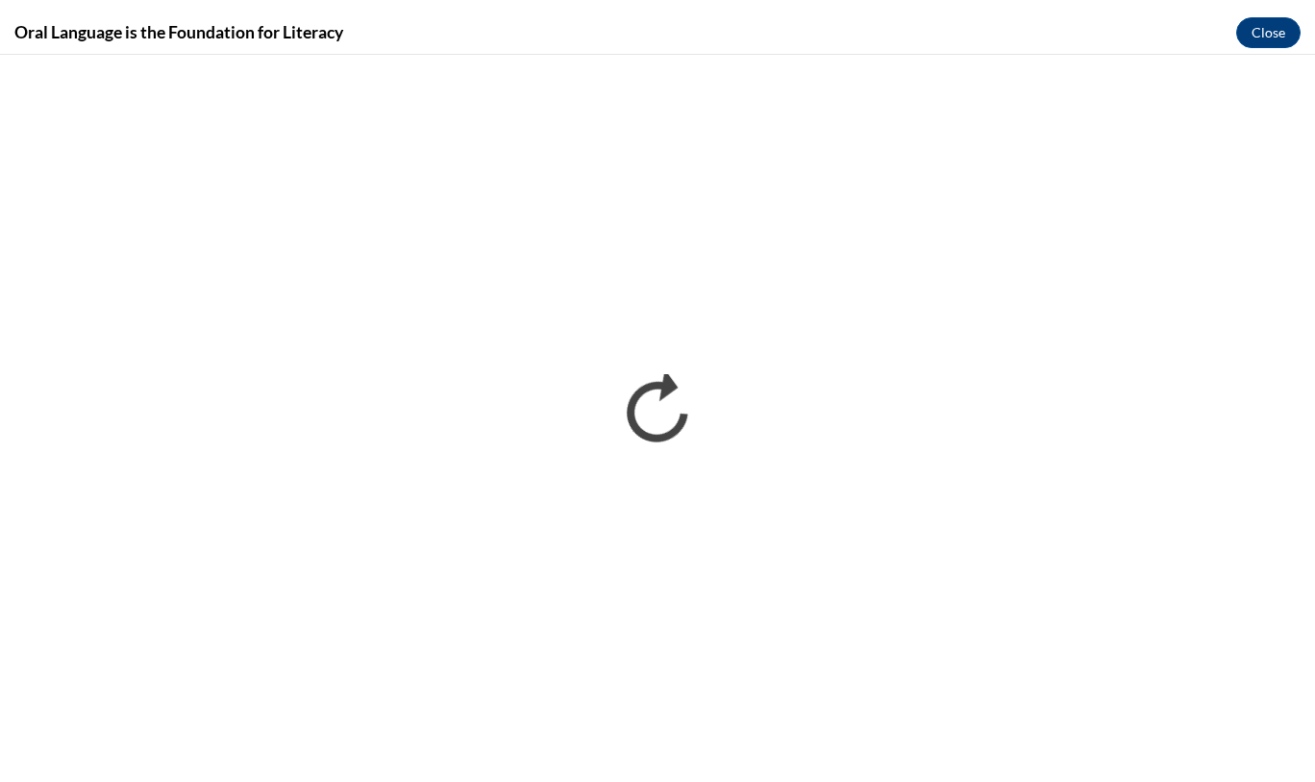
scroll to position [0, 0]
